Goal: Check status: Check status

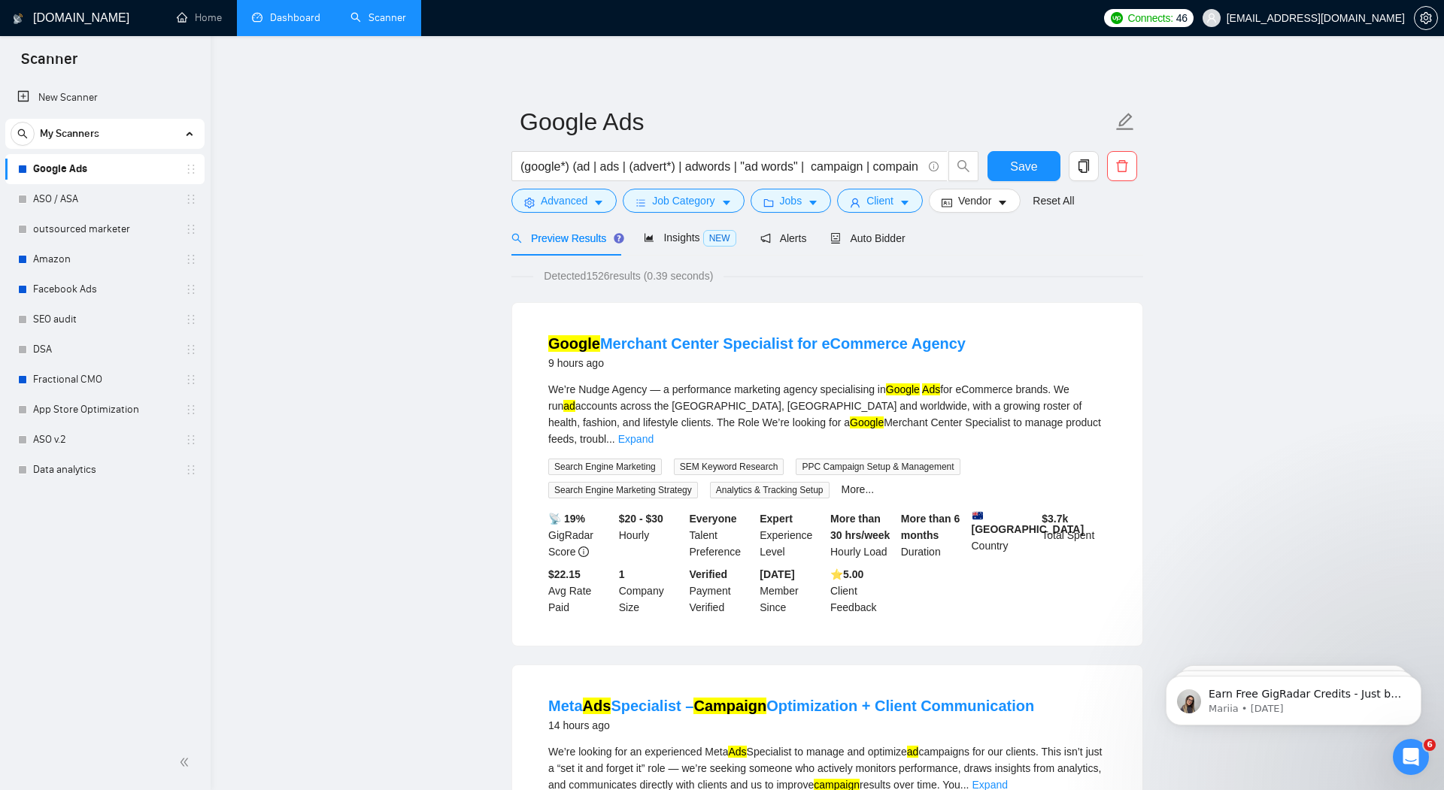
click at [280, 16] on link "Dashboard" at bounding box center [286, 17] width 68 height 13
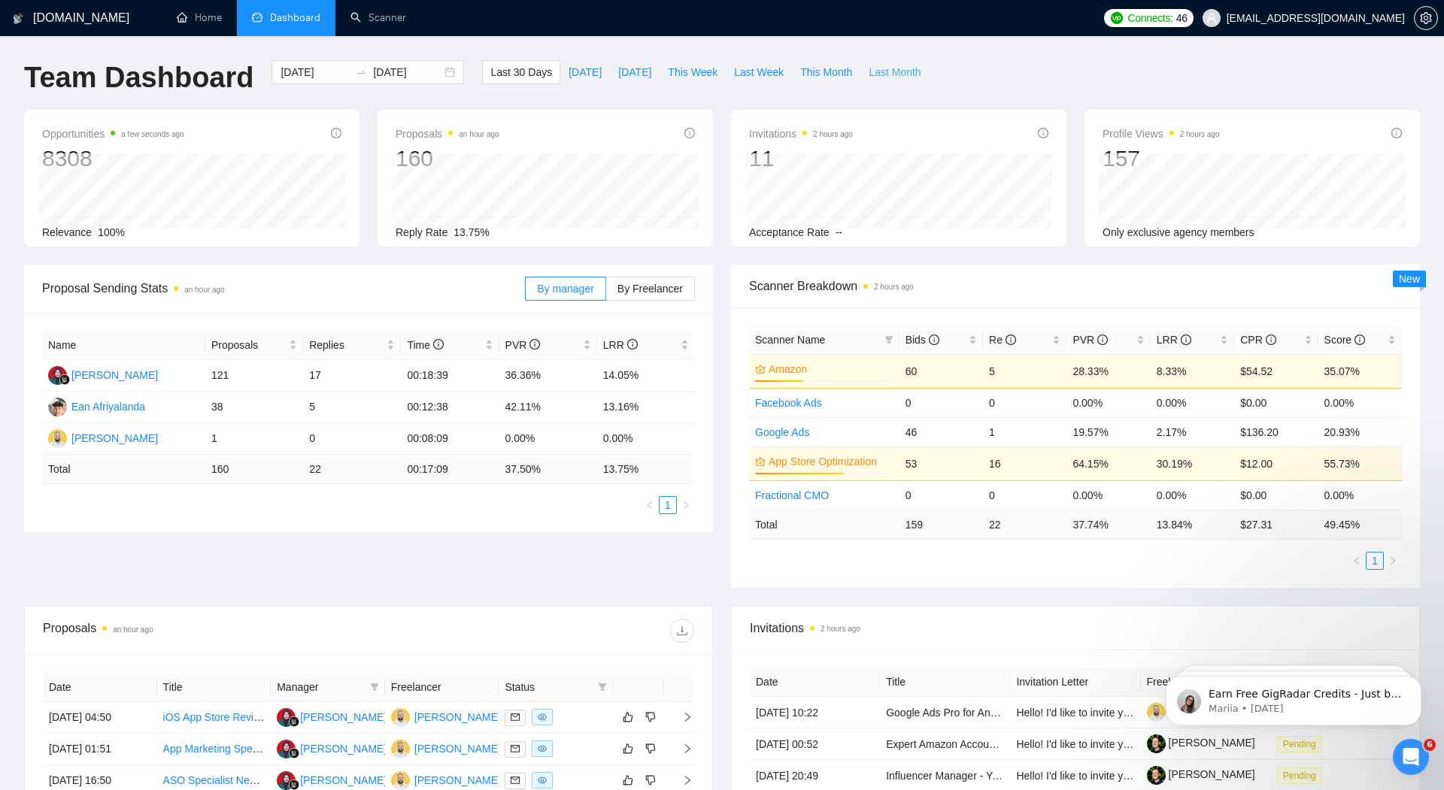
click at [898, 71] on span "Last Month" at bounding box center [895, 72] width 52 height 17
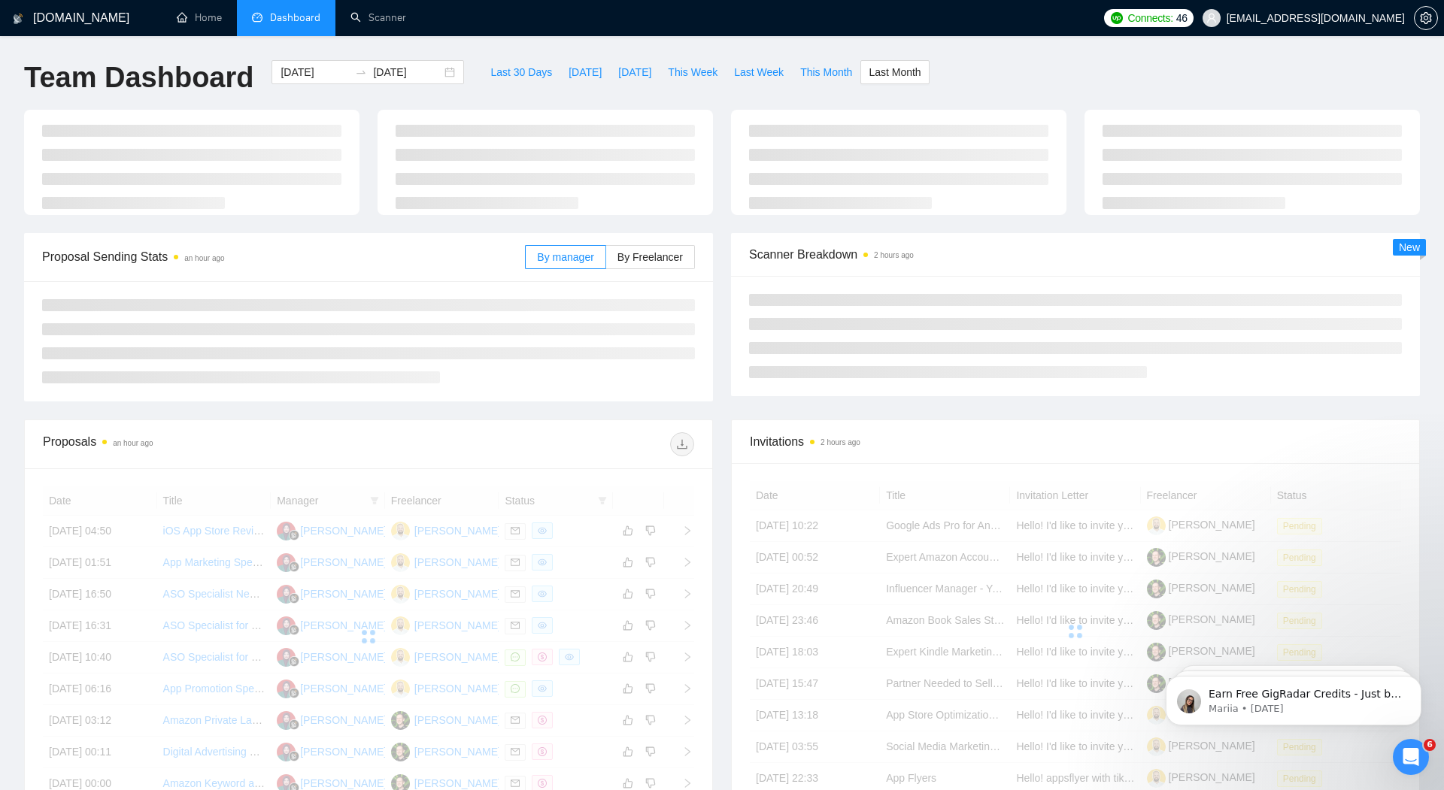
type input "[DATE]"
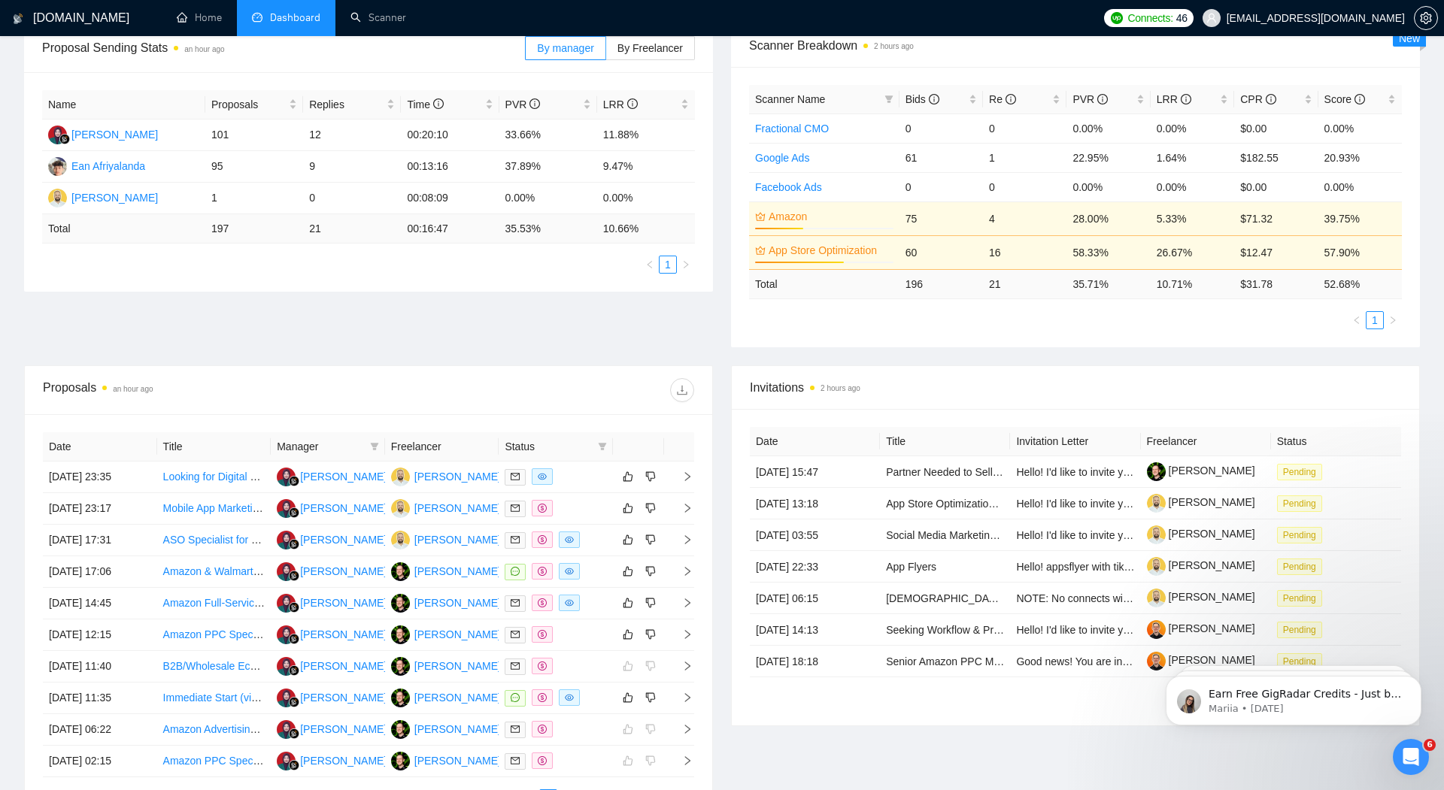
scroll to position [229, 0]
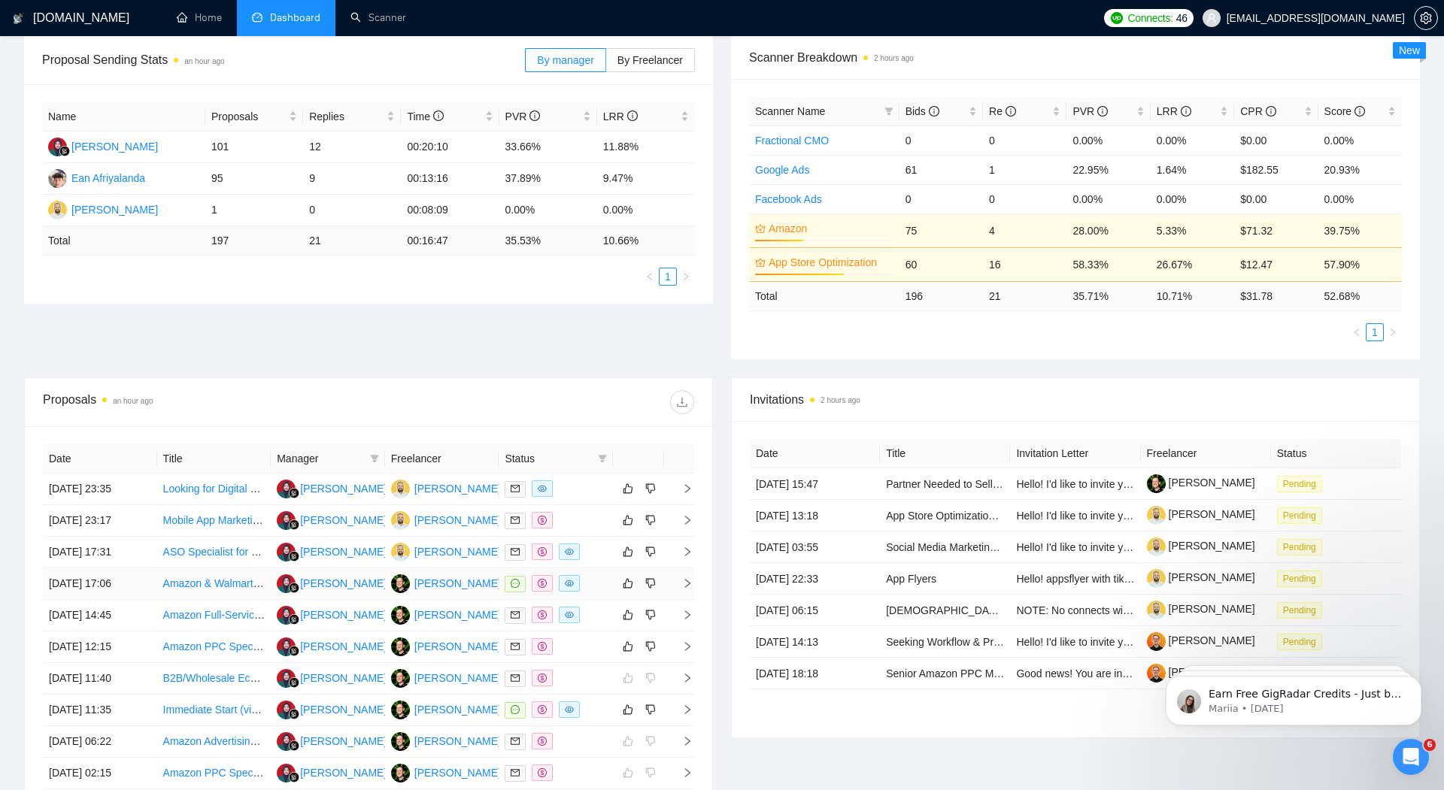
click at [683, 581] on icon "right" at bounding box center [687, 583] width 11 height 11
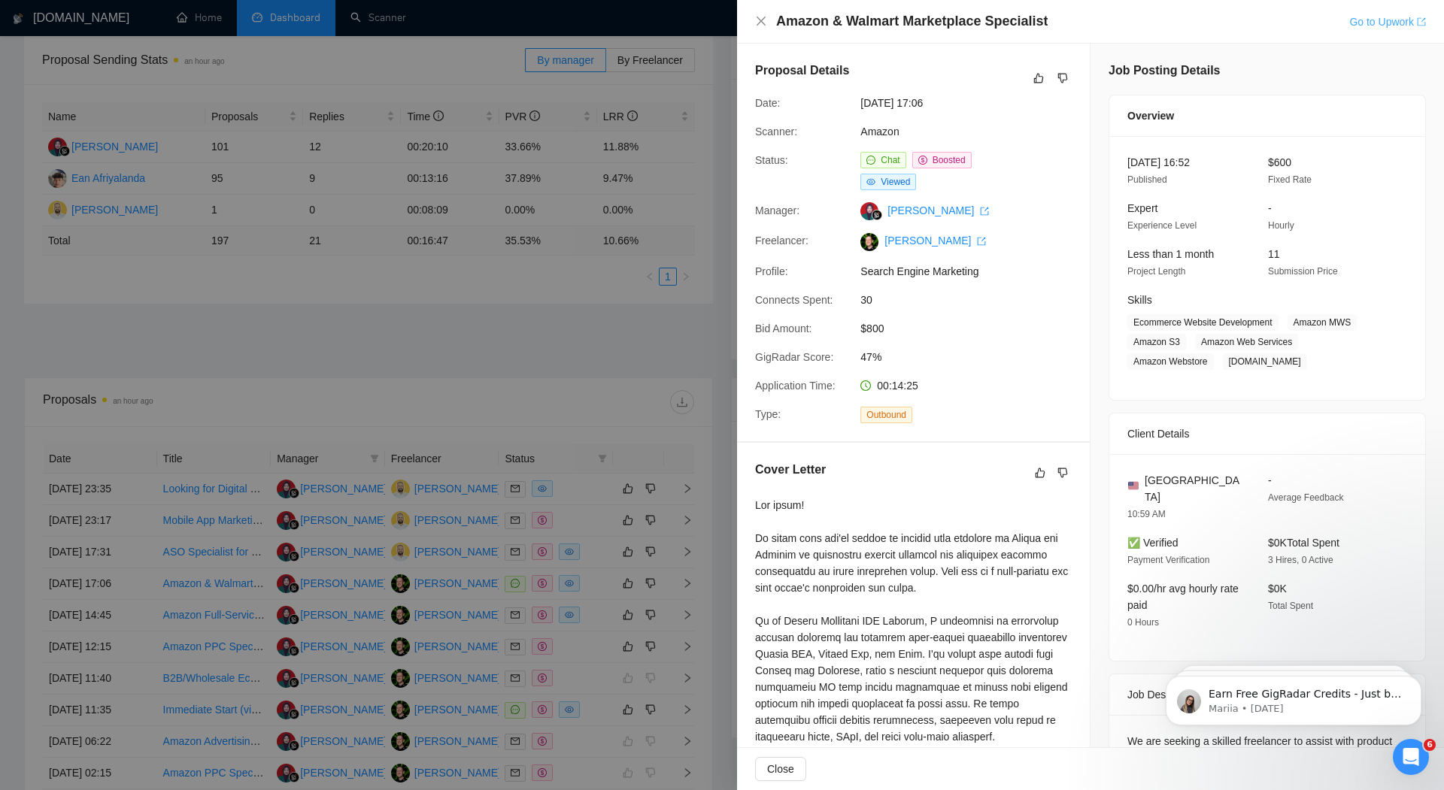
click at [1363, 21] on link "Go to Upwork" at bounding box center [1387, 22] width 77 height 12
click at [696, 304] on div at bounding box center [722, 395] width 1444 height 790
